Goal: Task Accomplishment & Management: Use online tool/utility

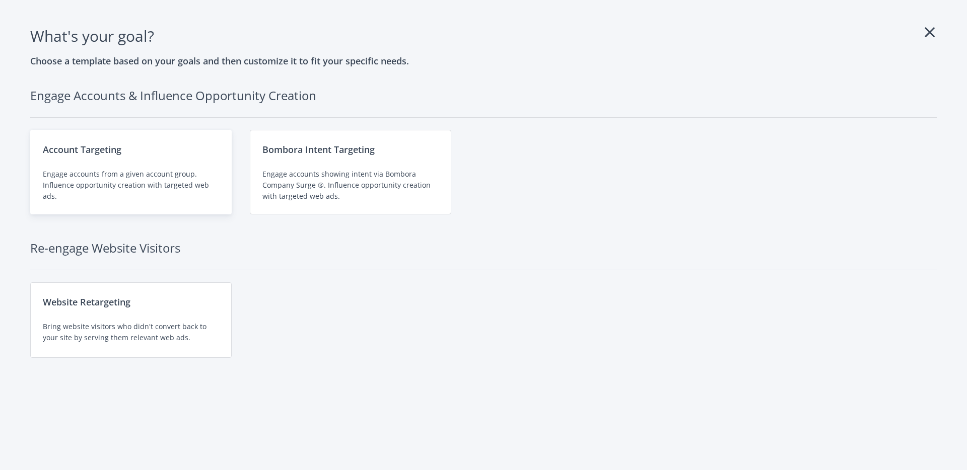
click at [199, 164] on div "Account Targeting Engage accounts from a given account group. Influence opportu…" at bounding box center [130, 172] width 201 height 85
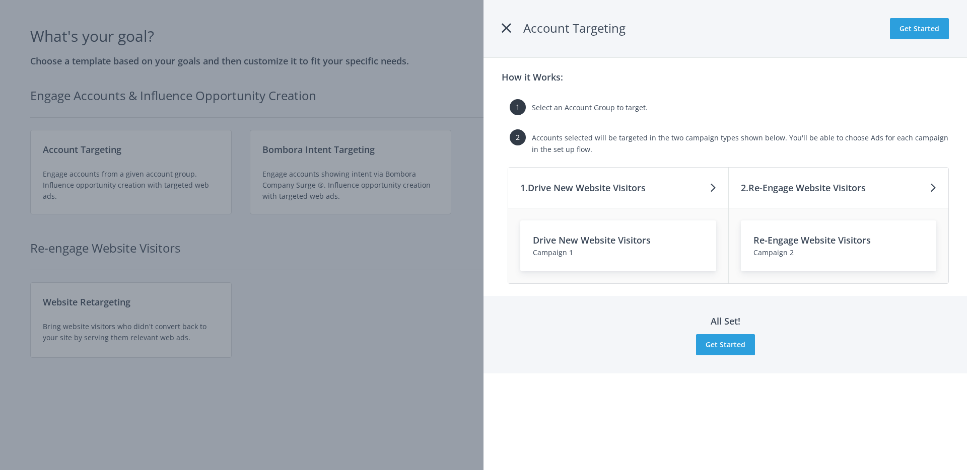
click at [507, 29] on icon at bounding box center [507, 28] width 10 height 18
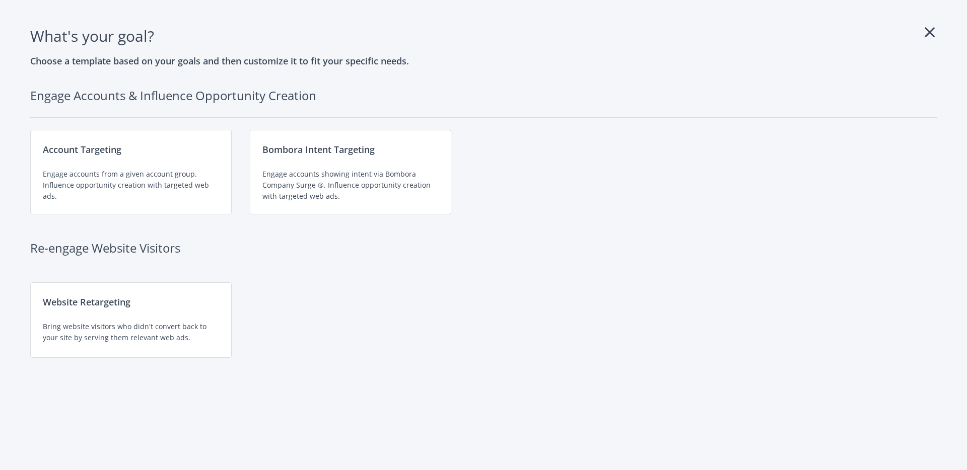
click at [925, 32] on icon at bounding box center [930, 32] width 10 height 16
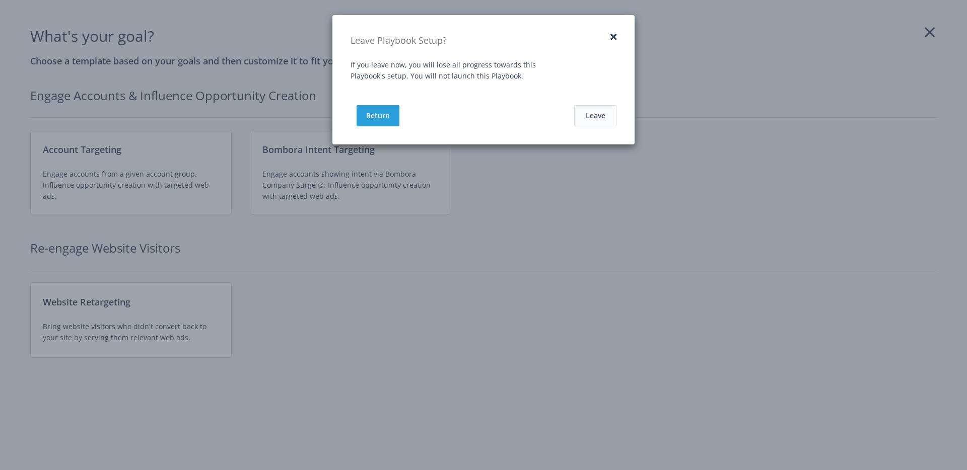
click at [612, 124] on button "Leave" at bounding box center [595, 115] width 42 height 21
